Goal: Task Accomplishment & Management: Use online tool/utility

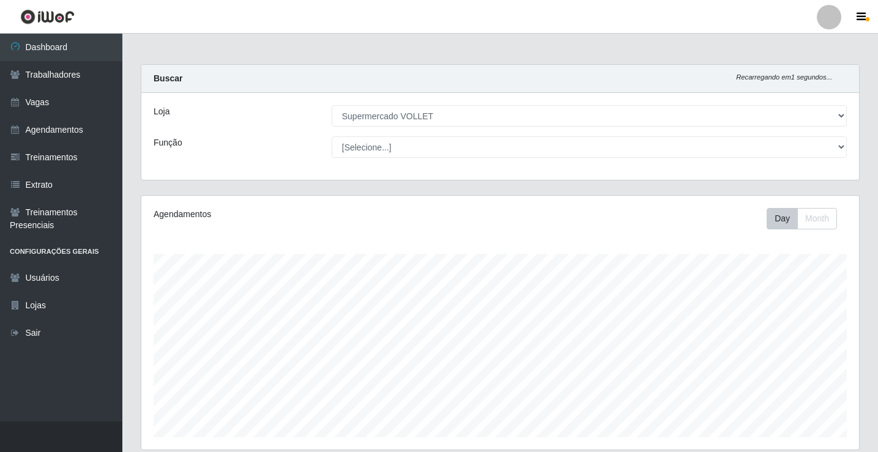
select select "72"
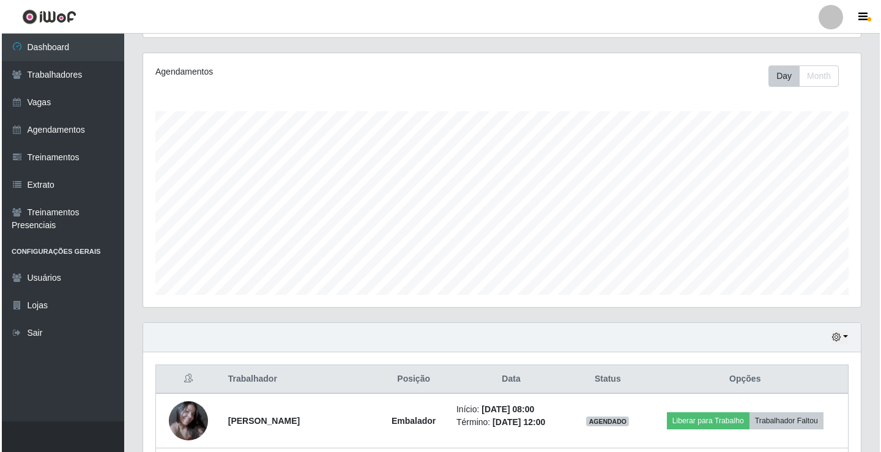
scroll to position [360, 0]
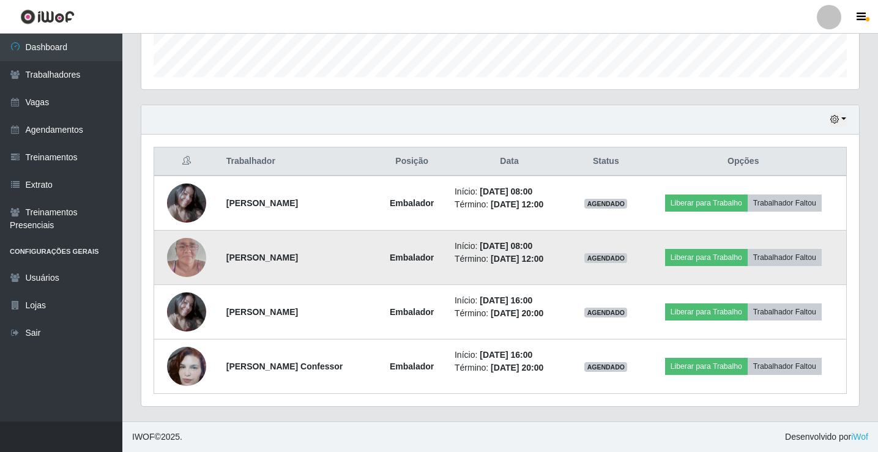
click at [201, 249] on img at bounding box center [186, 257] width 39 height 52
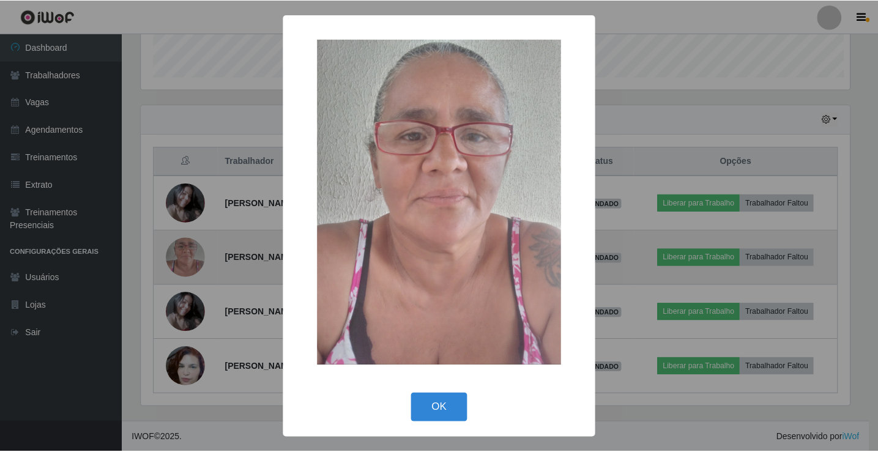
scroll to position [254, 711]
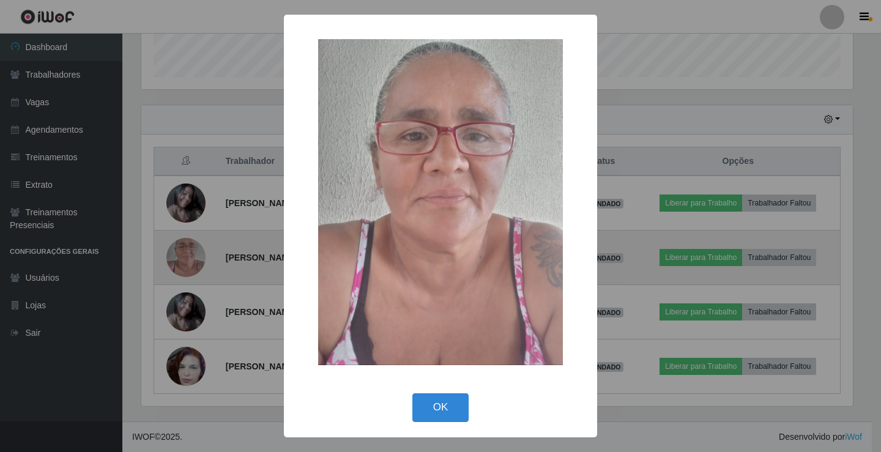
click at [201, 249] on div "× OK Cancel" at bounding box center [440, 226] width 881 height 452
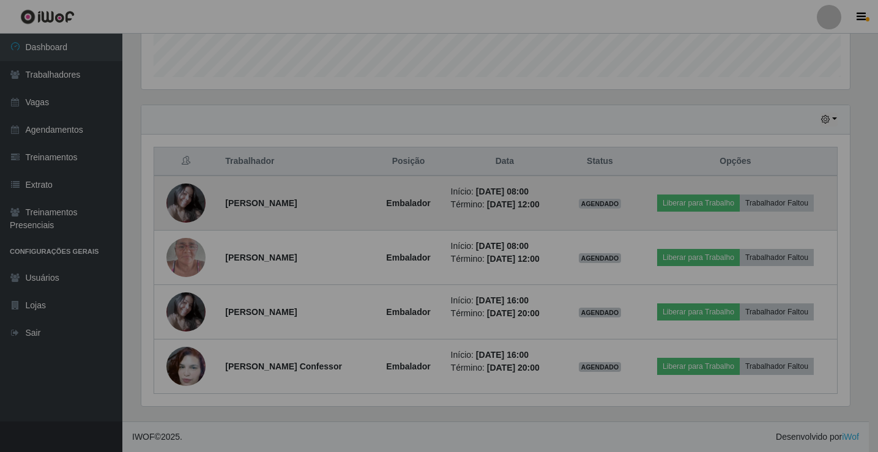
scroll to position [254, 718]
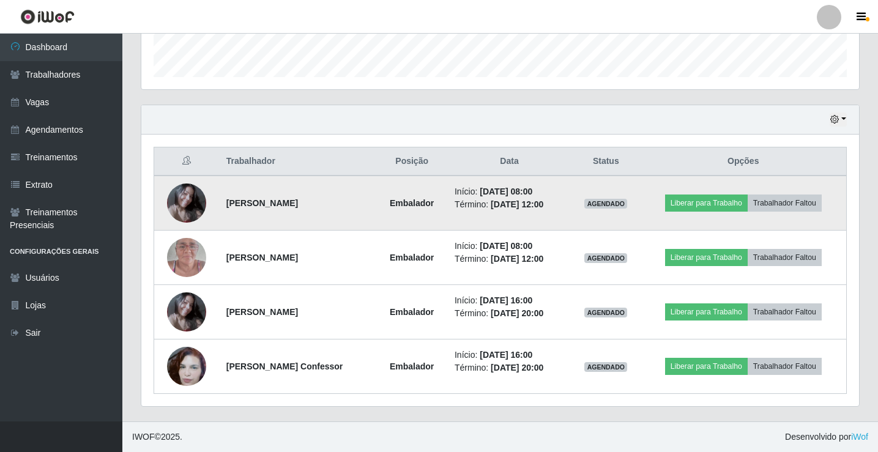
click at [172, 220] on td at bounding box center [186, 203] width 65 height 55
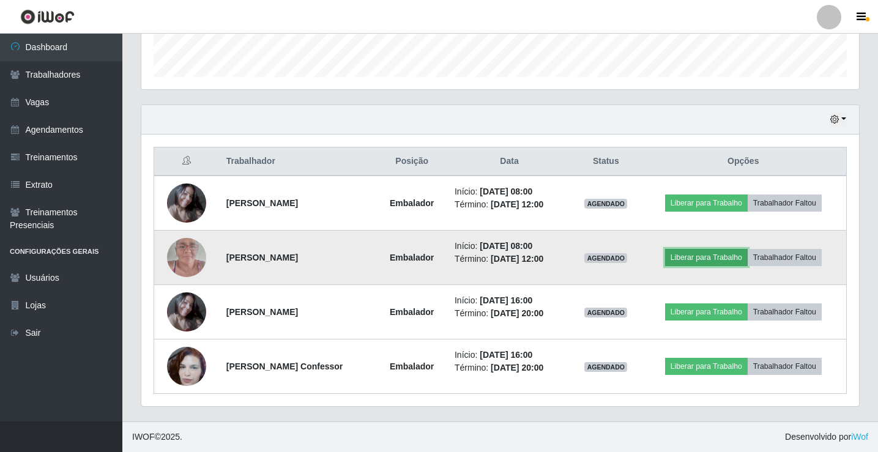
click at [737, 261] on button "Liberar para Trabalho" at bounding box center [706, 257] width 83 height 17
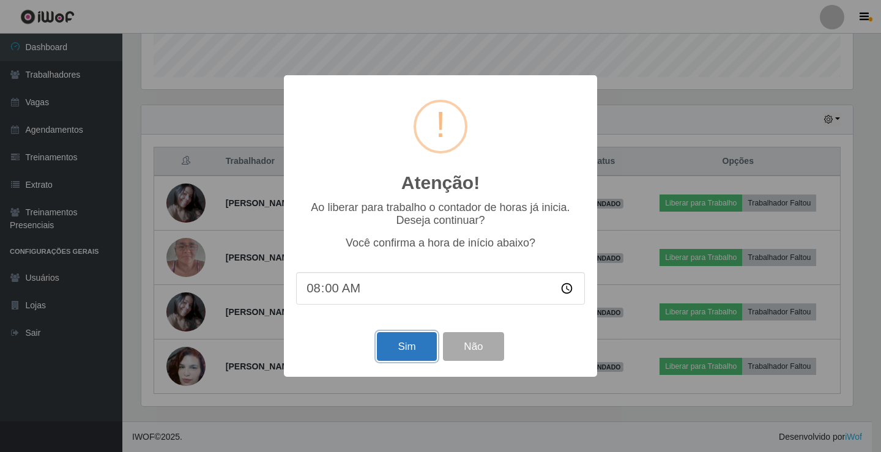
click at [413, 356] on button "Sim" at bounding box center [406, 346] width 59 height 29
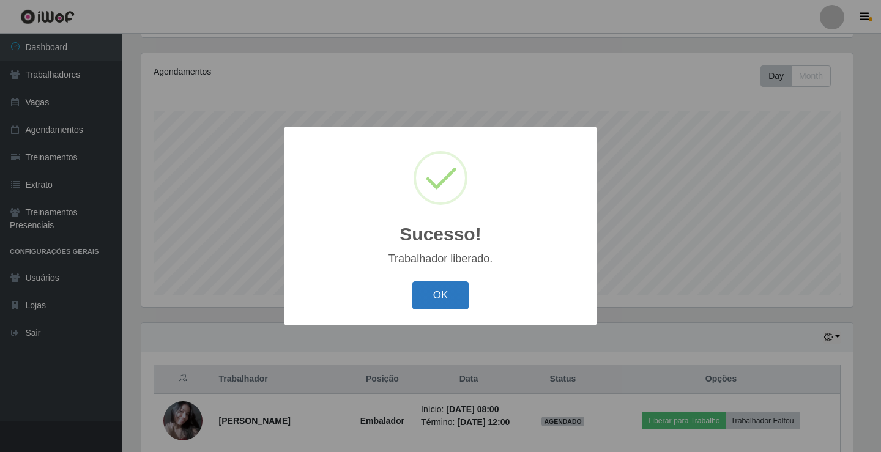
click at [447, 297] on button "OK" at bounding box center [440, 295] width 57 height 29
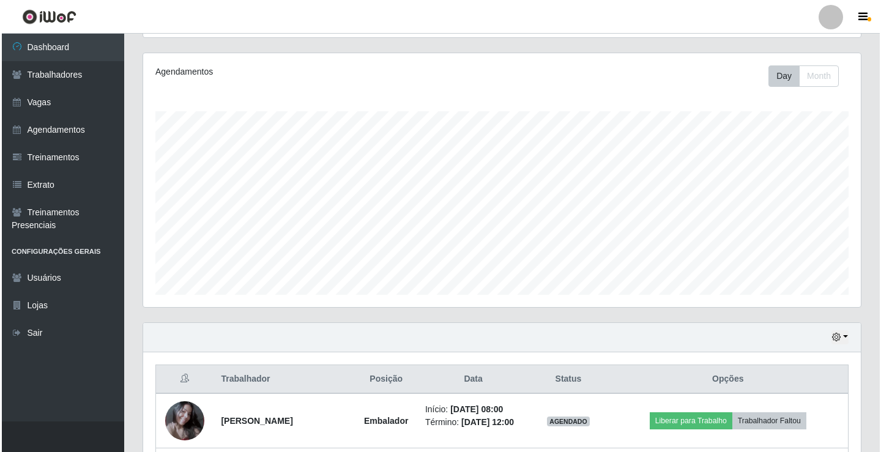
scroll to position [387, 0]
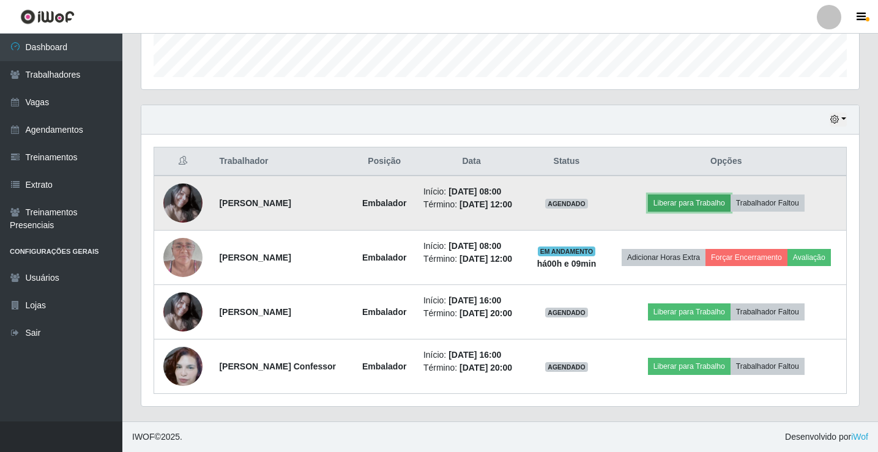
click at [706, 195] on button "Liberar para Trabalho" at bounding box center [689, 203] width 83 height 17
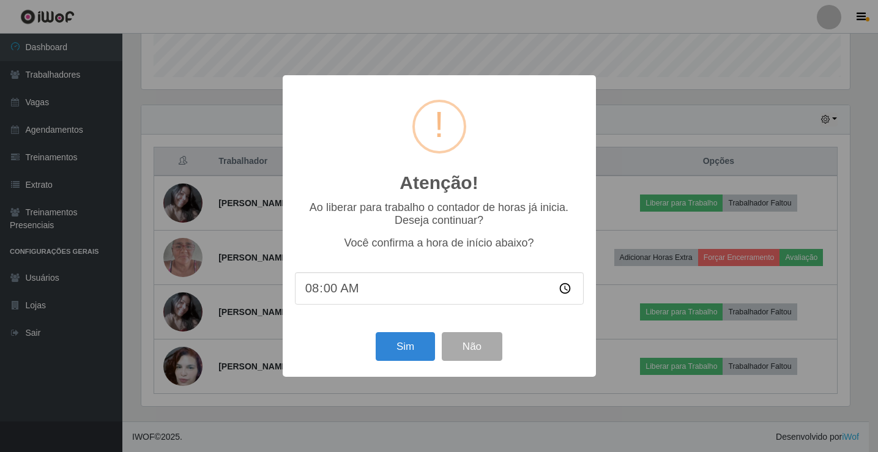
scroll to position [254, 711]
click at [428, 347] on button "Sim" at bounding box center [406, 346] width 59 height 29
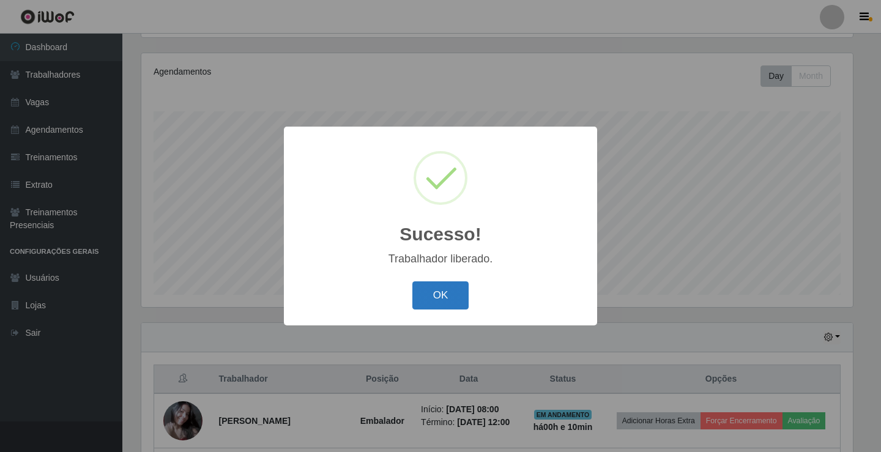
click at [444, 295] on button "OK" at bounding box center [440, 295] width 57 height 29
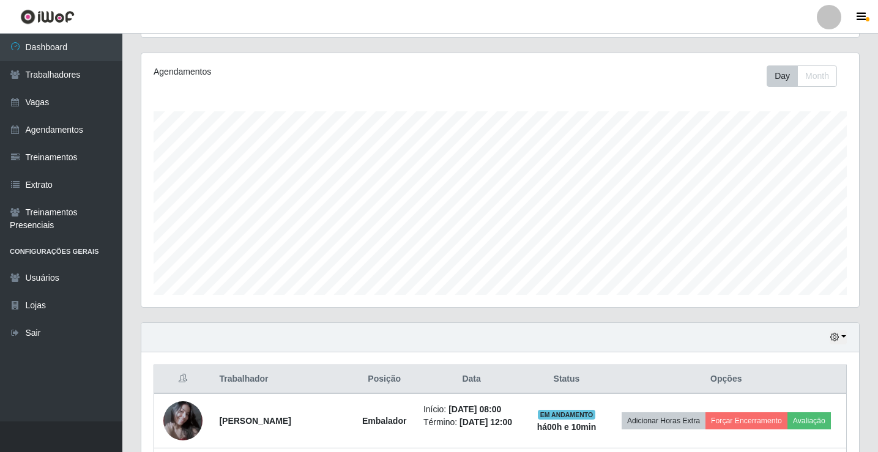
scroll to position [254, 718]
drag, startPoint x: 880, startPoint y: 241, endPoint x: 580, endPoint y: 371, distance: 327.4
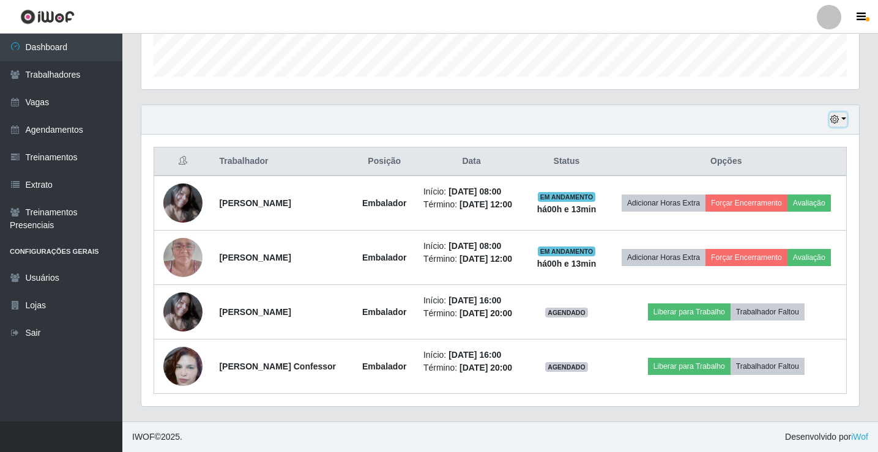
click at [837, 115] on icon "button" at bounding box center [834, 119] width 9 height 9
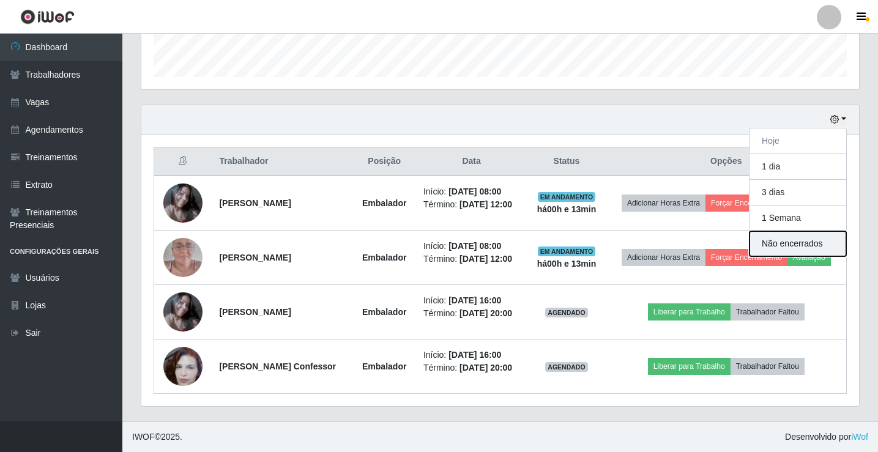
click at [796, 231] on button "Não encerrados" at bounding box center [797, 243] width 97 height 25
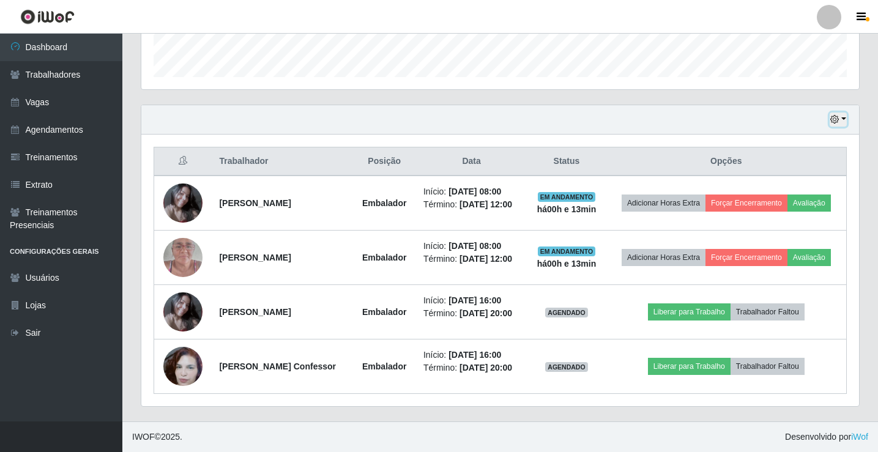
click at [842, 113] on button "button" at bounding box center [837, 120] width 17 height 14
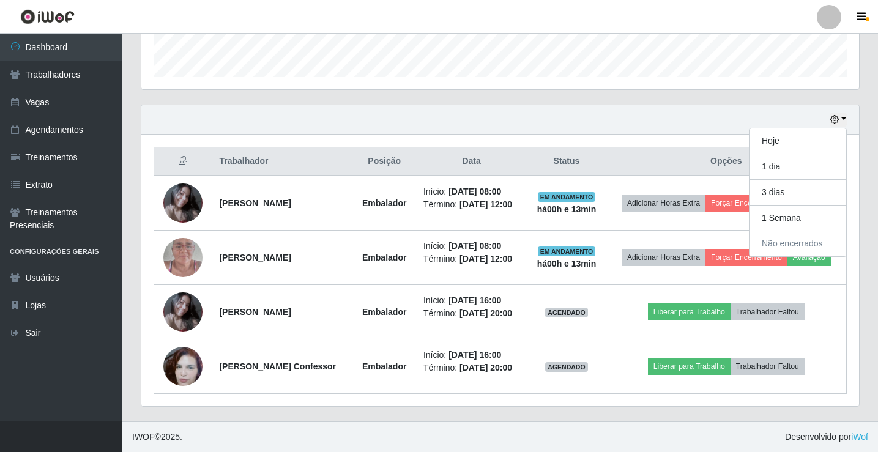
click at [657, 105] on div "Hoje 1 dia 3 dias 1 Semana Não encerrados" at bounding box center [500, 119] width 718 height 29
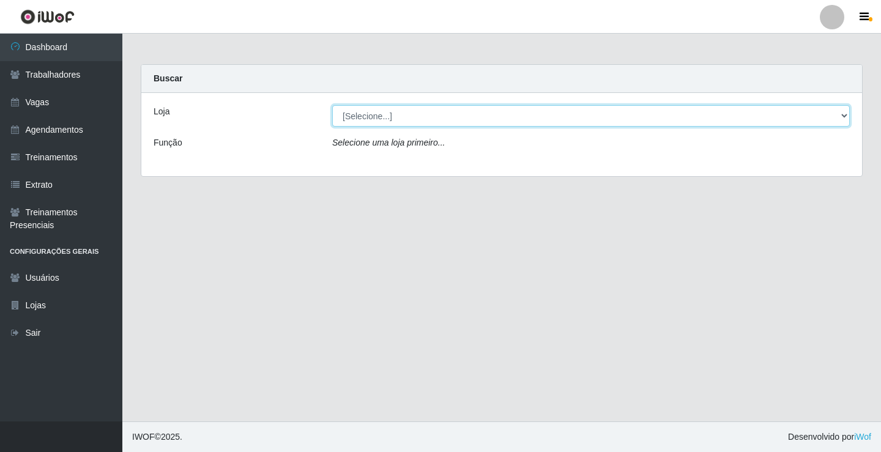
drag, startPoint x: 499, startPoint y: 108, endPoint x: 497, endPoint y: 118, distance: 9.9
click at [499, 108] on select "[Selecione...] Supermercado VOLLET" at bounding box center [590, 115] width 517 height 21
select select "72"
click at [332, 105] on select "[Selecione...] Supermercado VOLLET" at bounding box center [590, 115] width 517 height 21
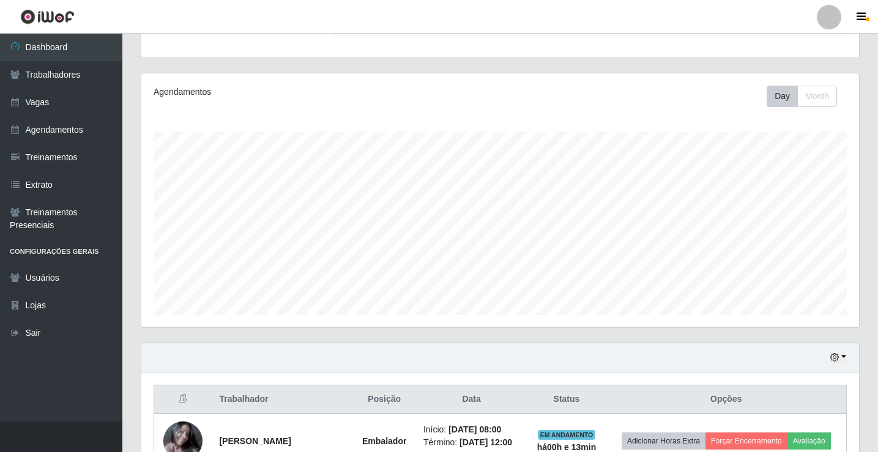
scroll to position [397, 0]
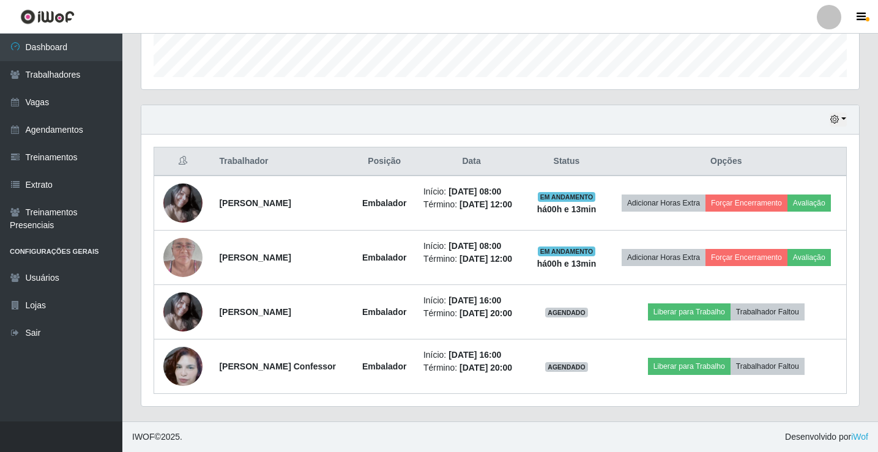
drag, startPoint x: 815, startPoint y: 81, endPoint x: 822, endPoint y: 81, distance: 6.8
click at [817, 105] on div "Hoje 1 dia 3 dias 1 Semana Não encerrados" at bounding box center [500, 119] width 718 height 29
click at [837, 115] on icon "button" at bounding box center [834, 119] width 9 height 9
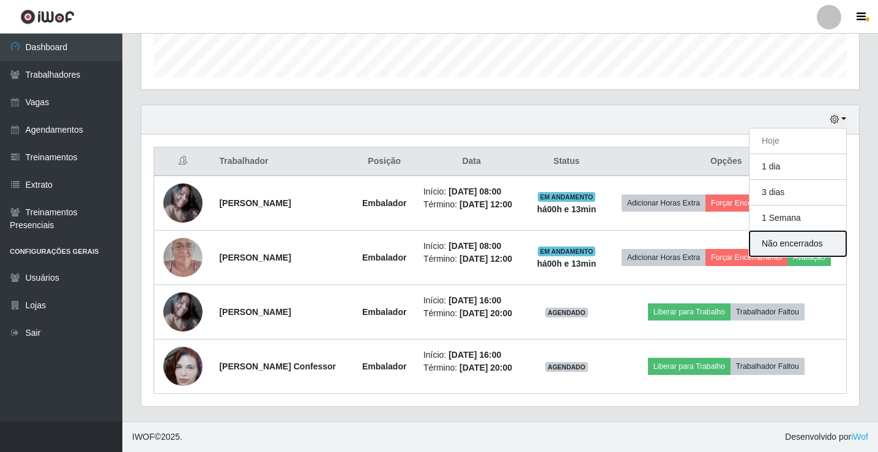
click at [798, 231] on button "Não encerrados" at bounding box center [797, 243] width 97 height 25
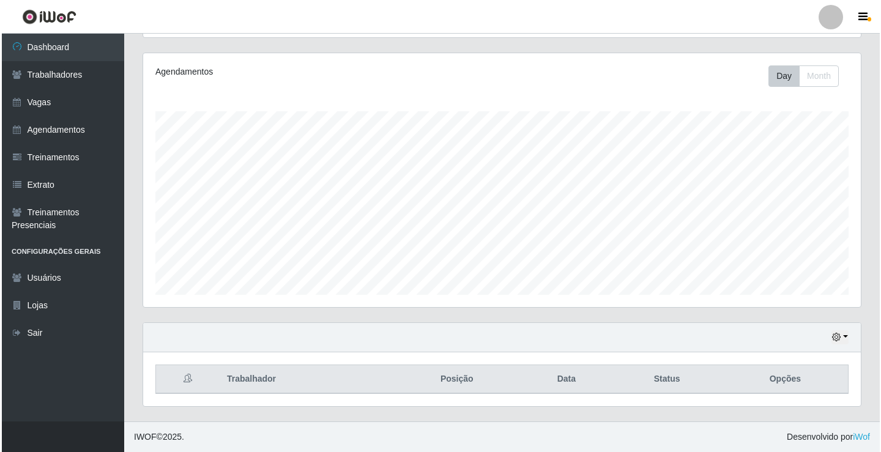
scroll to position [197, 0]
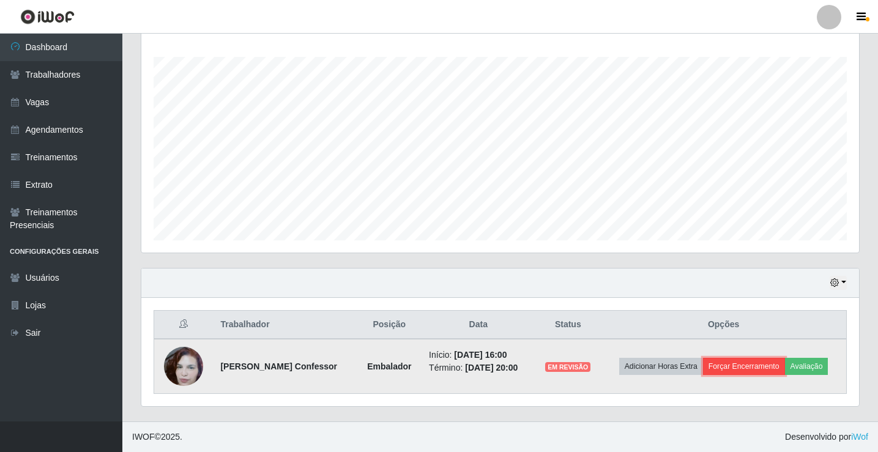
click at [751, 361] on button "Forçar Encerramento" at bounding box center [744, 366] width 82 height 17
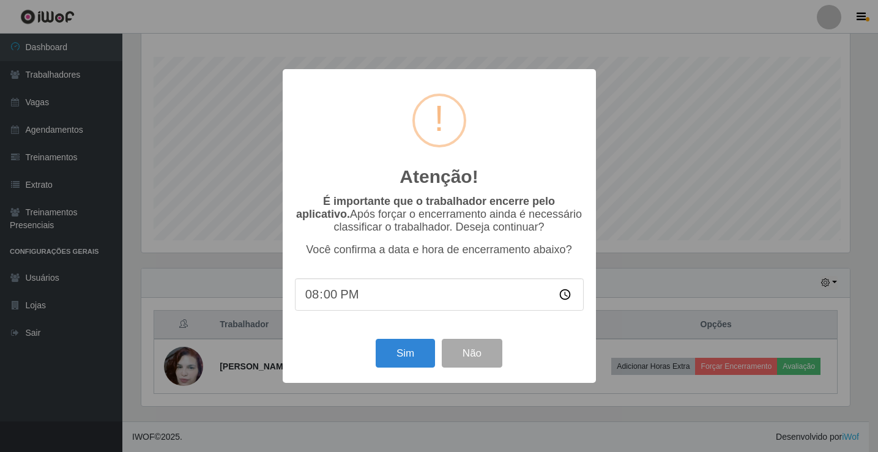
scroll to position [254, 711]
click at [425, 360] on button "Sim" at bounding box center [406, 353] width 59 height 29
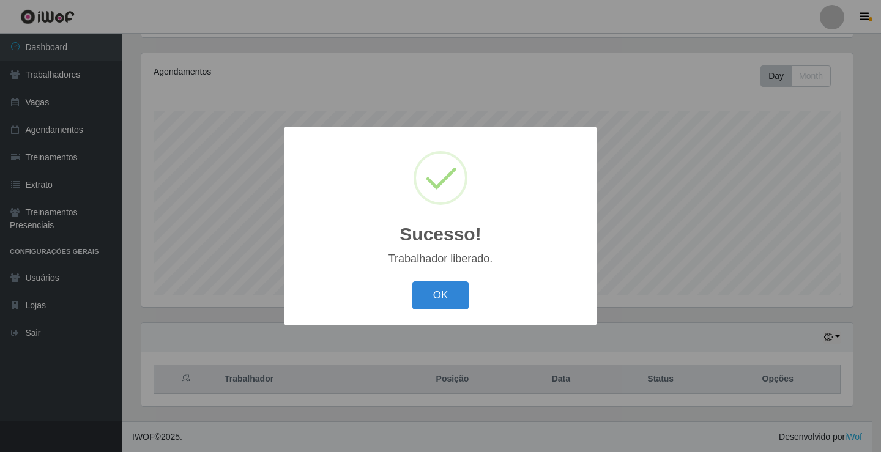
drag, startPoint x: 412, startPoint y: 14, endPoint x: 355, endPoint y: 310, distance: 301.6
click at [333, 313] on div "OK Cancel" at bounding box center [440, 295] width 289 height 35
click at [439, 299] on button "OK" at bounding box center [440, 295] width 57 height 29
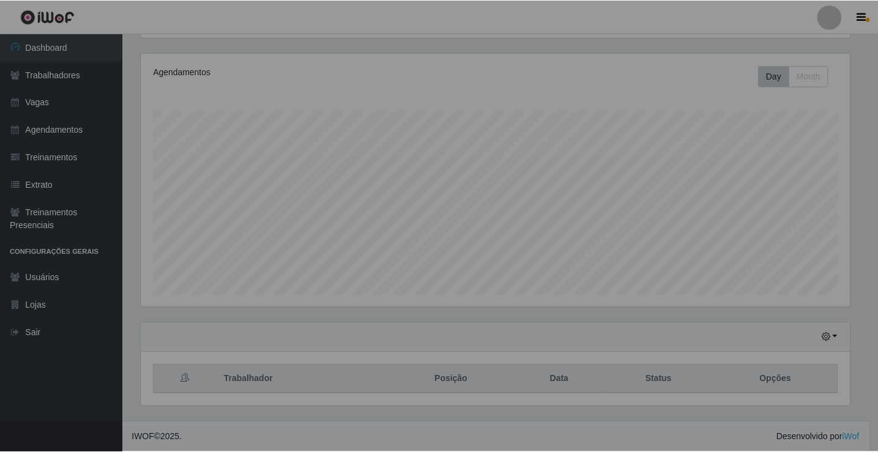
scroll to position [254, 718]
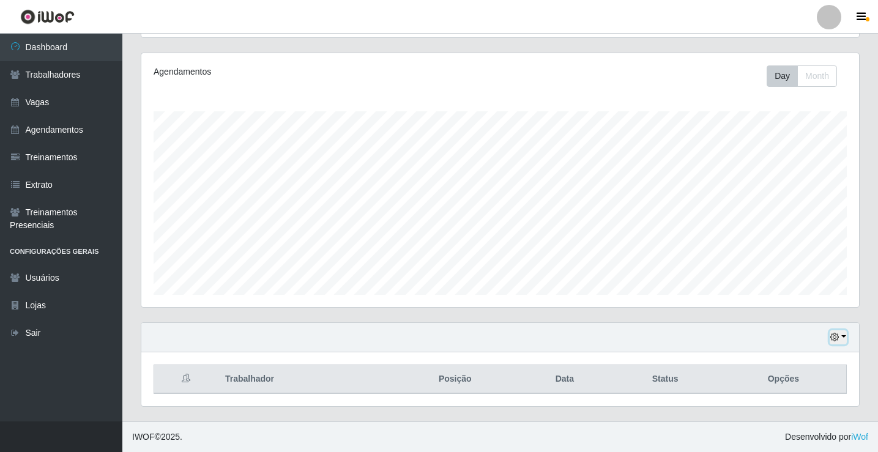
click at [836, 336] on icon "button" at bounding box center [834, 337] width 9 height 9
click at [525, 342] on div "Hoje 1 dia 3 dias 1 Semana Não encerrados" at bounding box center [500, 337] width 718 height 29
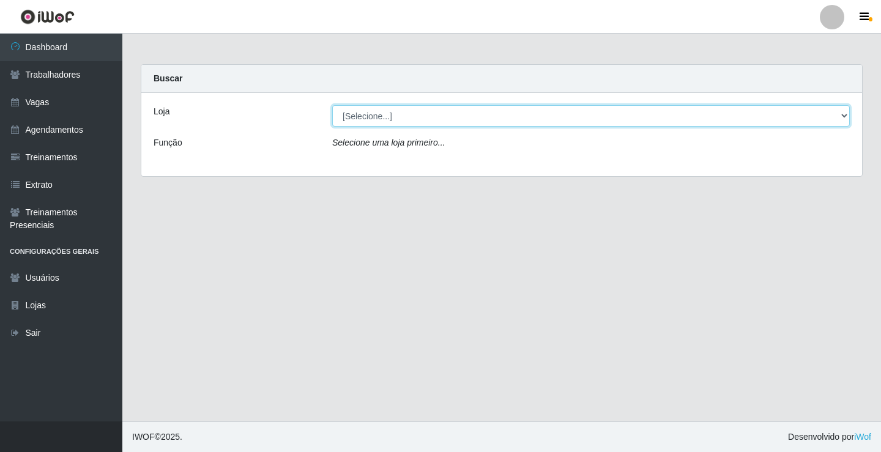
click at [746, 121] on select "[Selecione...] Supermercado VOLLET" at bounding box center [590, 115] width 517 height 21
select select "72"
click at [332, 105] on select "[Selecione...] Supermercado VOLLET" at bounding box center [590, 115] width 517 height 21
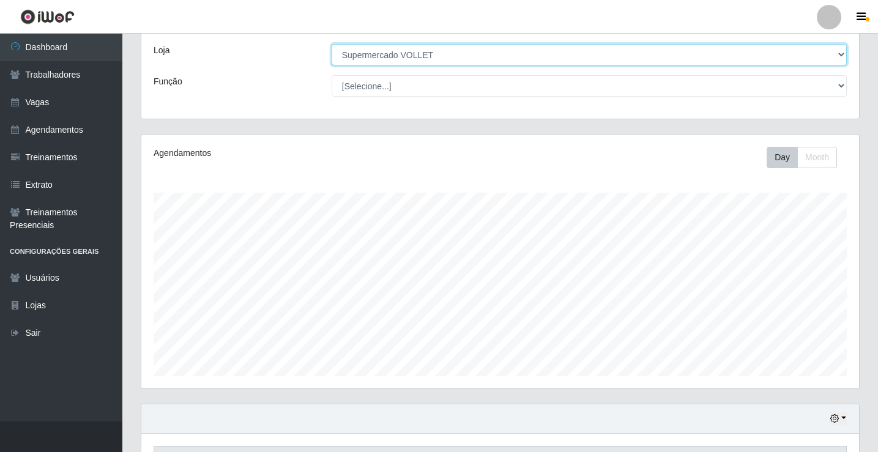
scroll to position [367, 0]
